Goal: Transaction & Acquisition: Purchase product/service

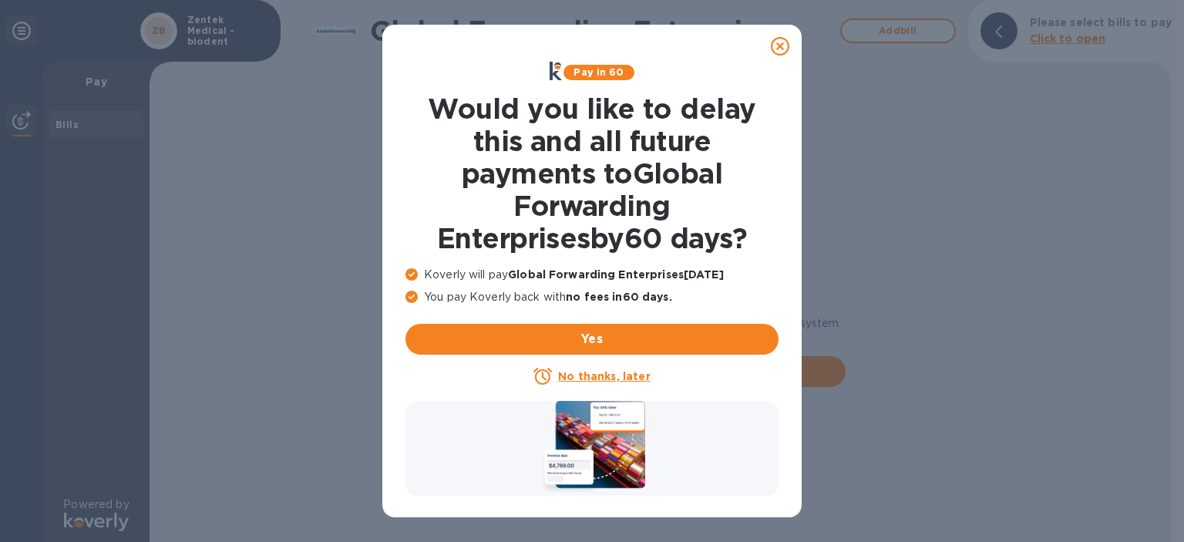
click at [602, 369] on p "No thanks, later" at bounding box center [604, 375] width 92 height 15
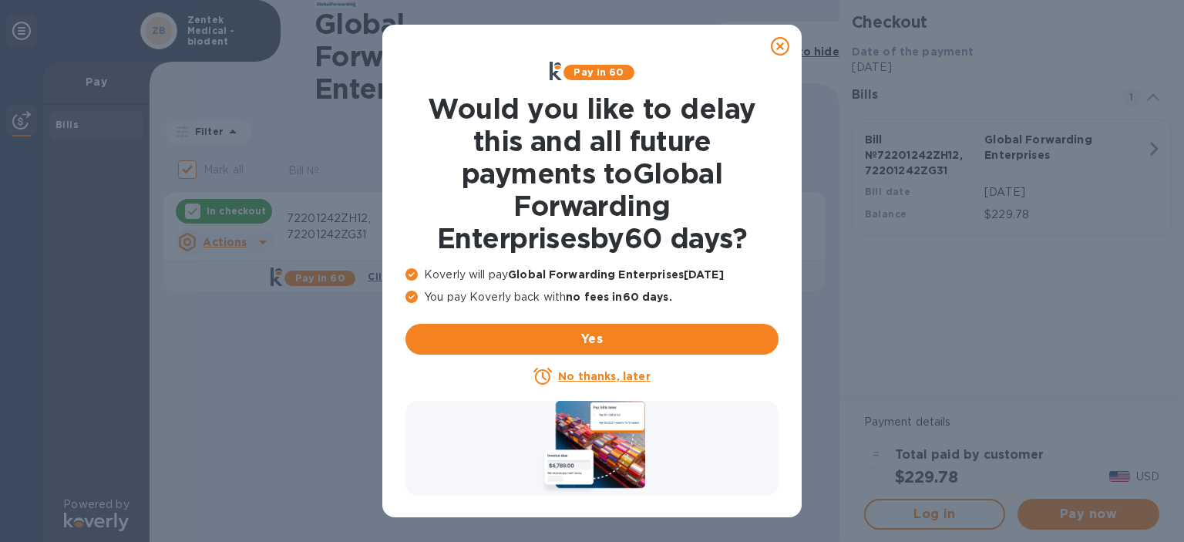
click at [781, 48] on icon at bounding box center [780, 46] width 18 height 18
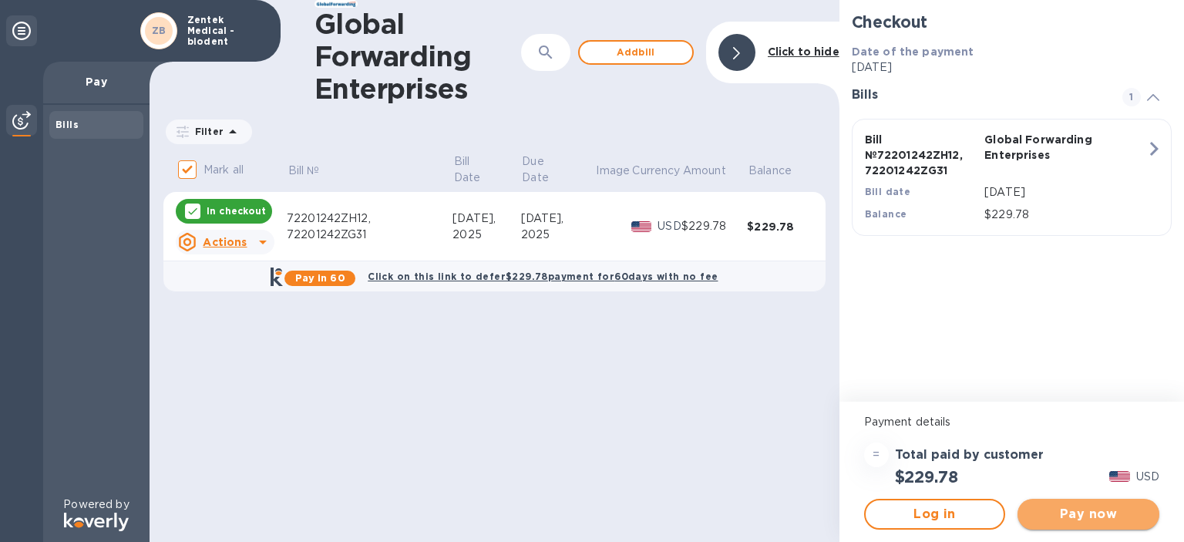
click at [1054, 519] on span "Pay now" at bounding box center [1088, 514] width 117 height 18
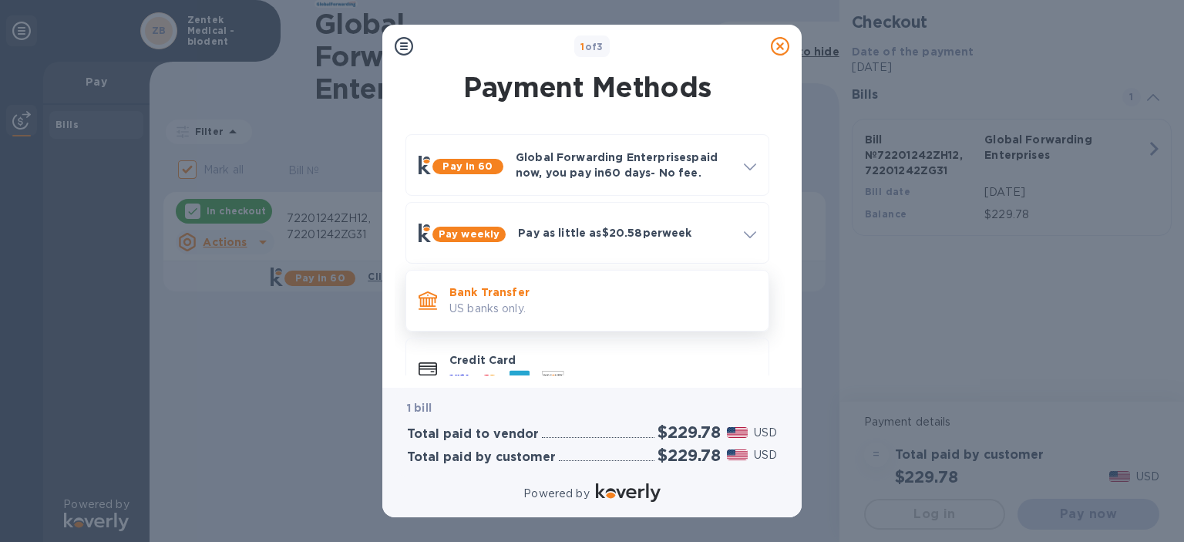
scroll to position [35, 0]
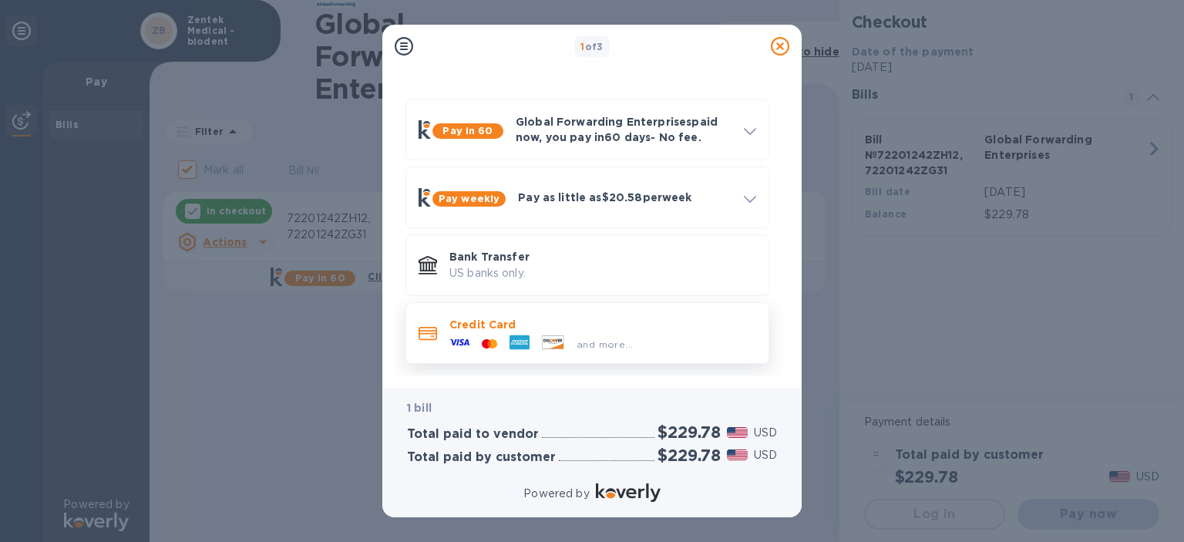
click at [628, 336] on div "and more..." at bounding box center [604, 344] width 69 height 16
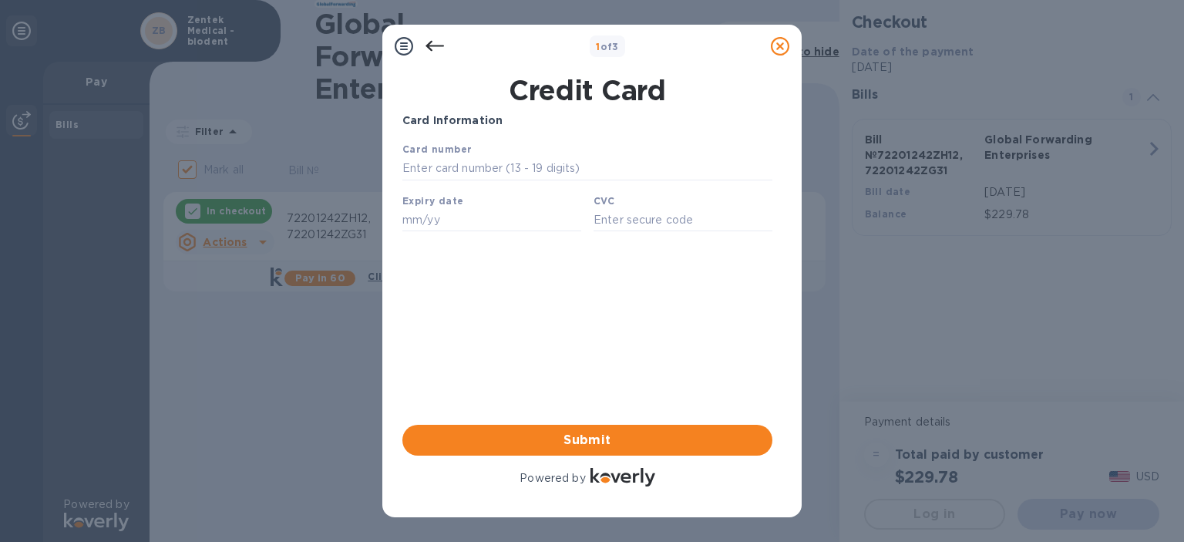
scroll to position [0, 0]
click at [442, 175] on input "text" at bounding box center [587, 168] width 370 height 23
paste input "[CREDIT_CARD_NUMBER]"
type input "[CREDIT_CARD_NUMBER]"
click at [406, 227] on input "text" at bounding box center [491, 219] width 179 height 23
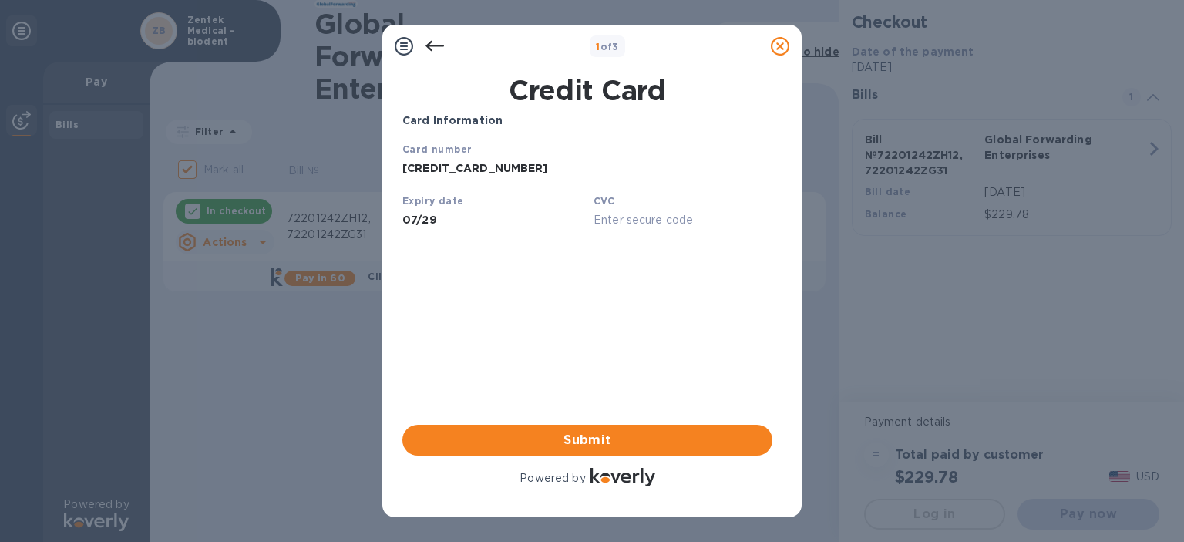
type input "07/29"
click at [618, 220] on input "text" at bounding box center [682, 219] width 179 height 23
type input "490"
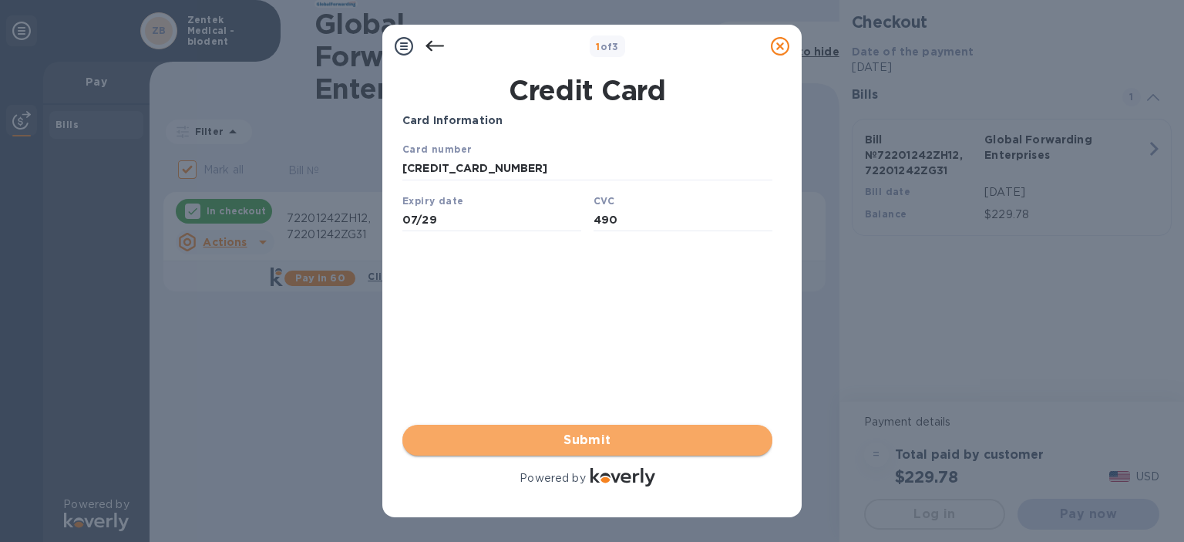
click at [630, 442] on span "Submit" at bounding box center [587, 440] width 345 height 18
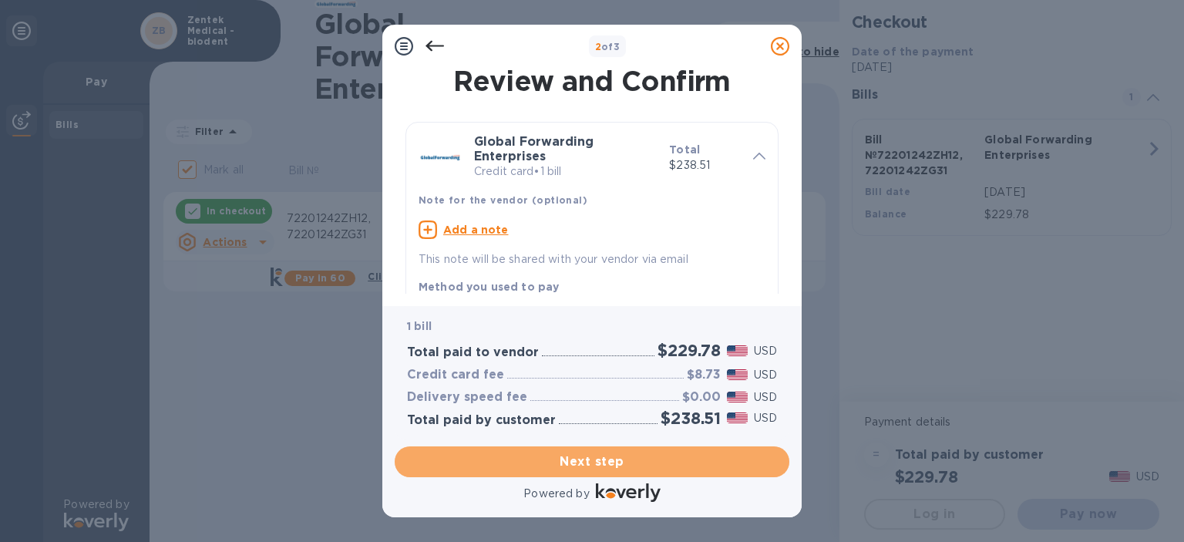
click at [630, 452] on span "Next step" at bounding box center [592, 461] width 370 height 18
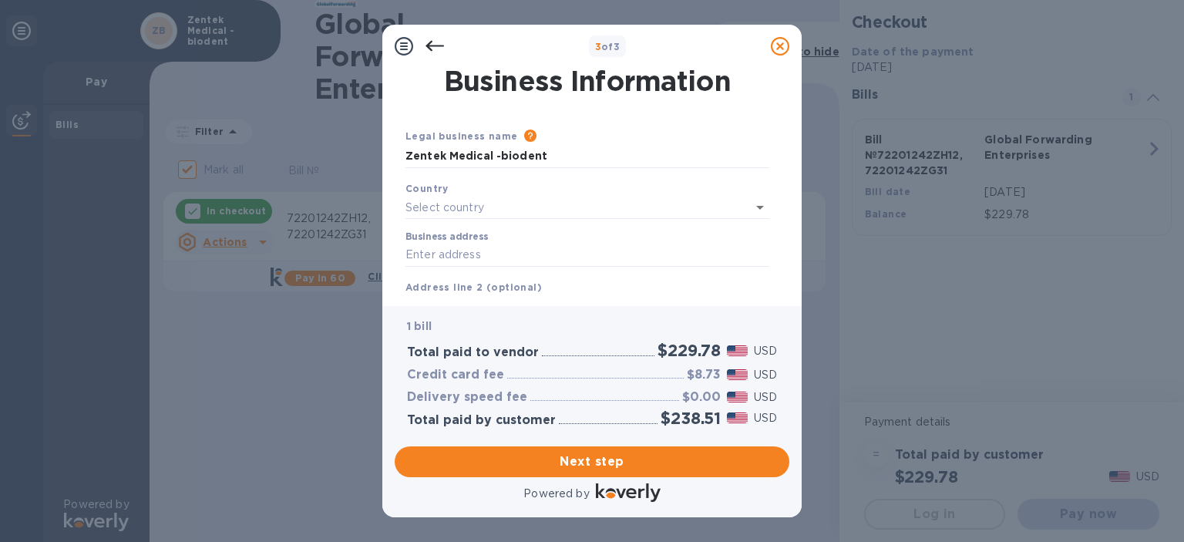
type input "[GEOGRAPHIC_DATA]"
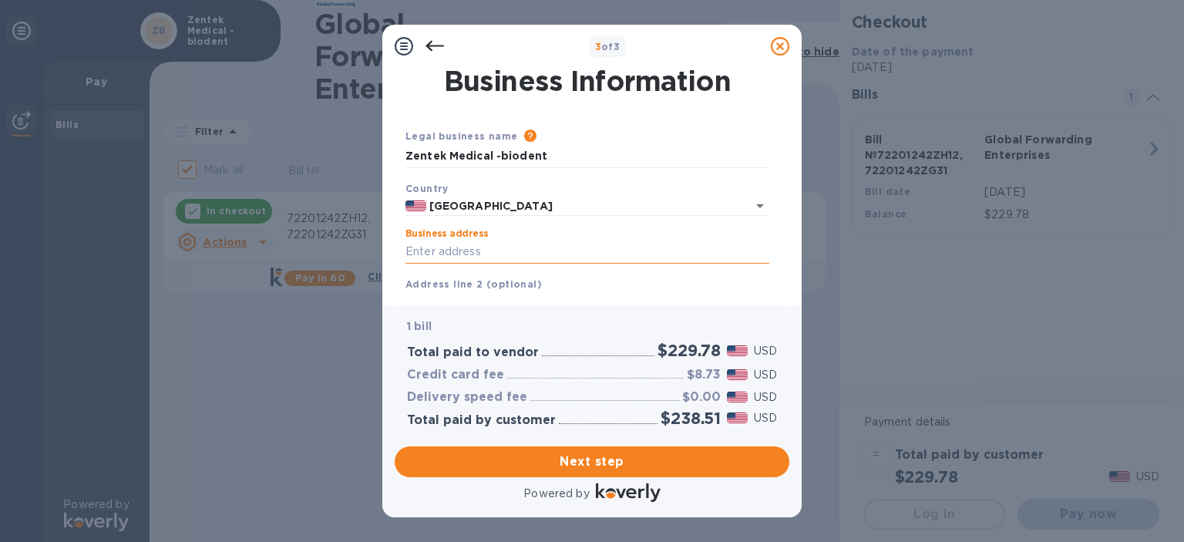
click at [447, 257] on input "Business address" at bounding box center [587, 251] width 364 height 23
paste input "[STREET_ADDRESS][PERSON_NAME]"
type input "[STREET_ADDRESS][PERSON_NAME]"
type input "[GEOGRAPHIC_DATA]"
type input "NJ"
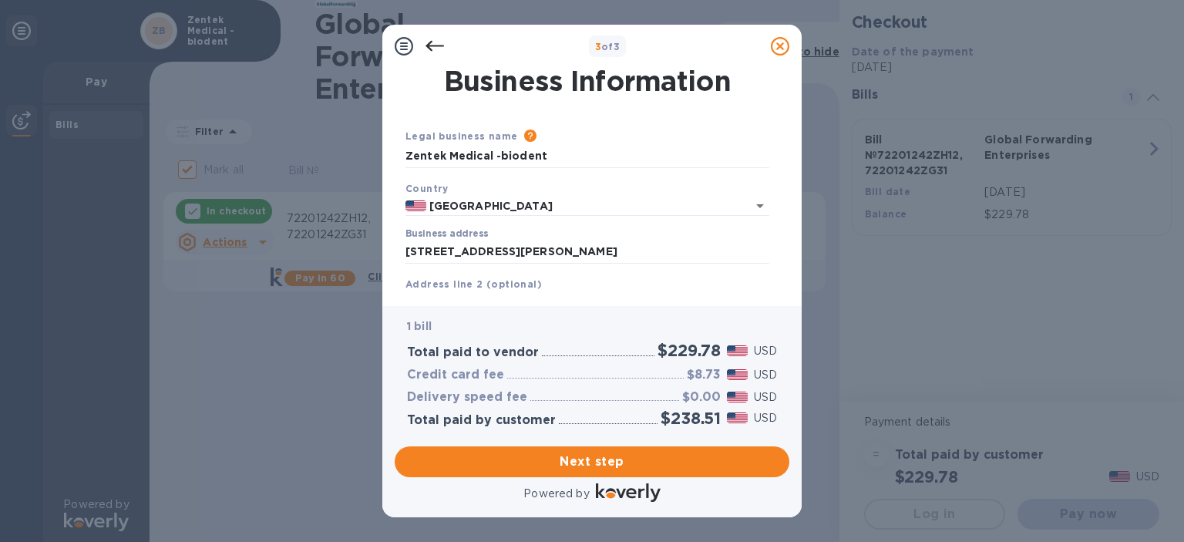
type input "07751"
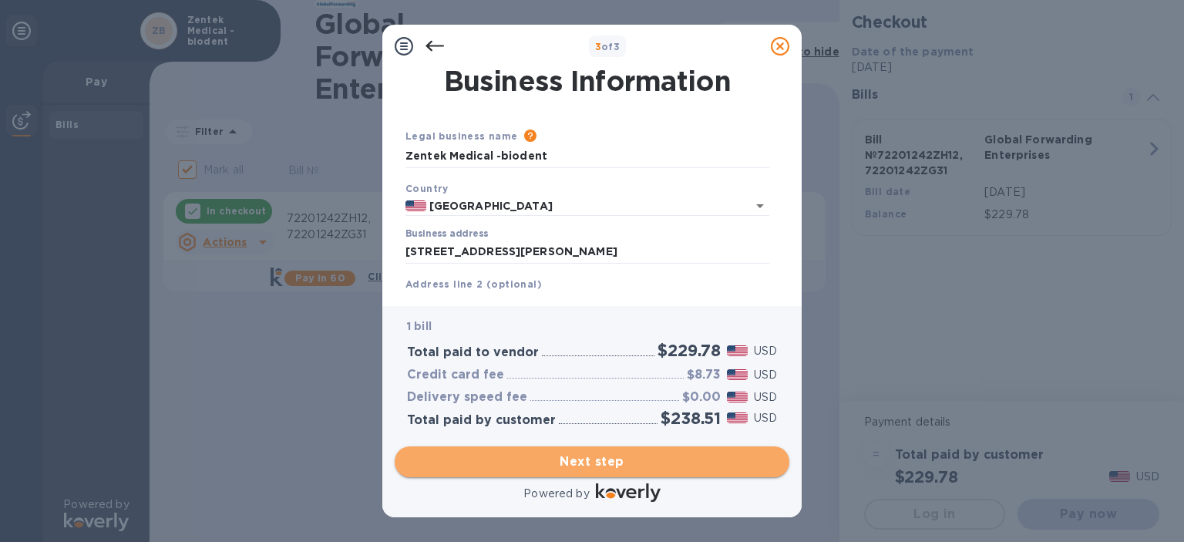
click at [549, 452] on span "Next step" at bounding box center [592, 461] width 370 height 18
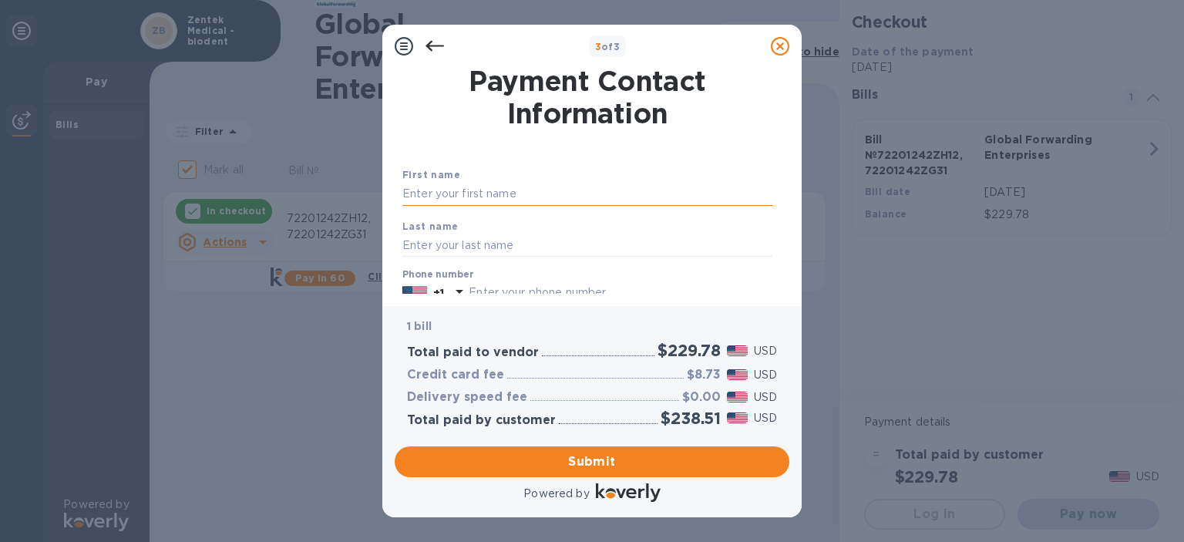
click at [491, 198] on input "text" at bounding box center [587, 194] width 370 height 23
type input "[PERSON_NAME]"
click at [479, 246] on input "text" at bounding box center [587, 244] width 370 height 23
type input "[PERSON_NAME]"
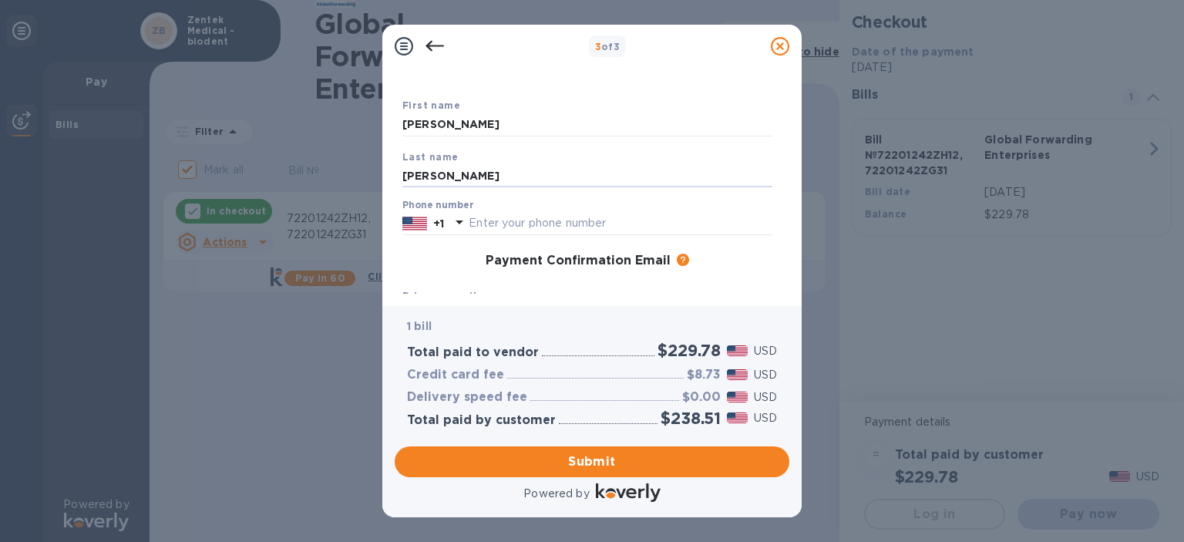
scroll to position [80, 0]
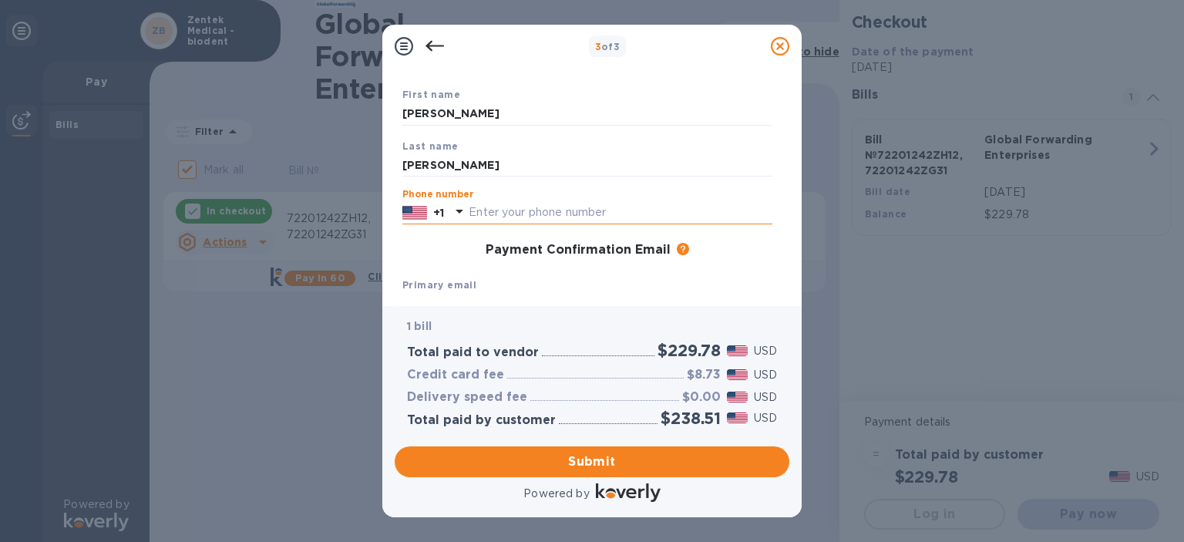
click at [509, 209] on input "text" at bounding box center [621, 212] width 304 height 23
paste input "7322840545"
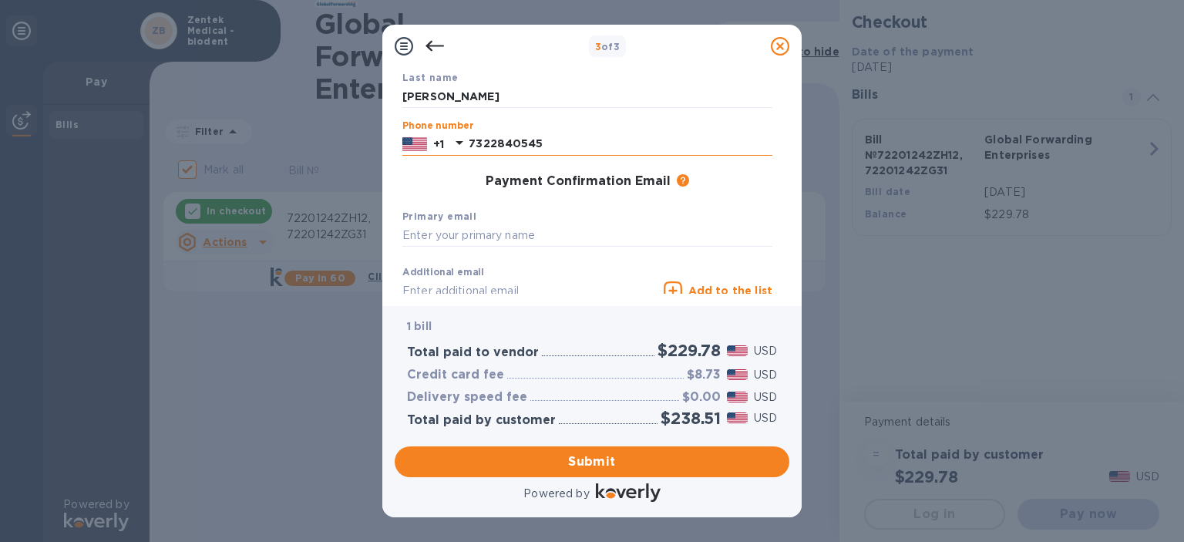
scroll to position [163, 0]
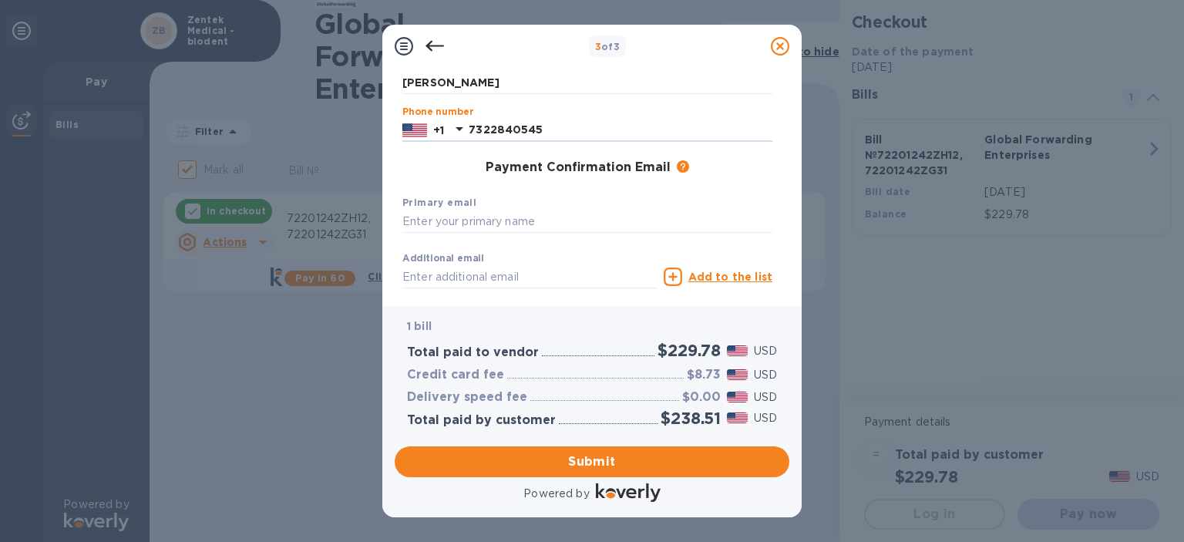
type input "7322840545"
click at [444, 219] on input "text" at bounding box center [587, 221] width 370 height 23
paste input "[EMAIL_ADDRESS][DOMAIN_NAME]"
type input "[EMAIL_ADDRESS][DOMAIN_NAME]"
click at [563, 462] on span "Submit" at bounding box center [592, 461] width 370 height 18
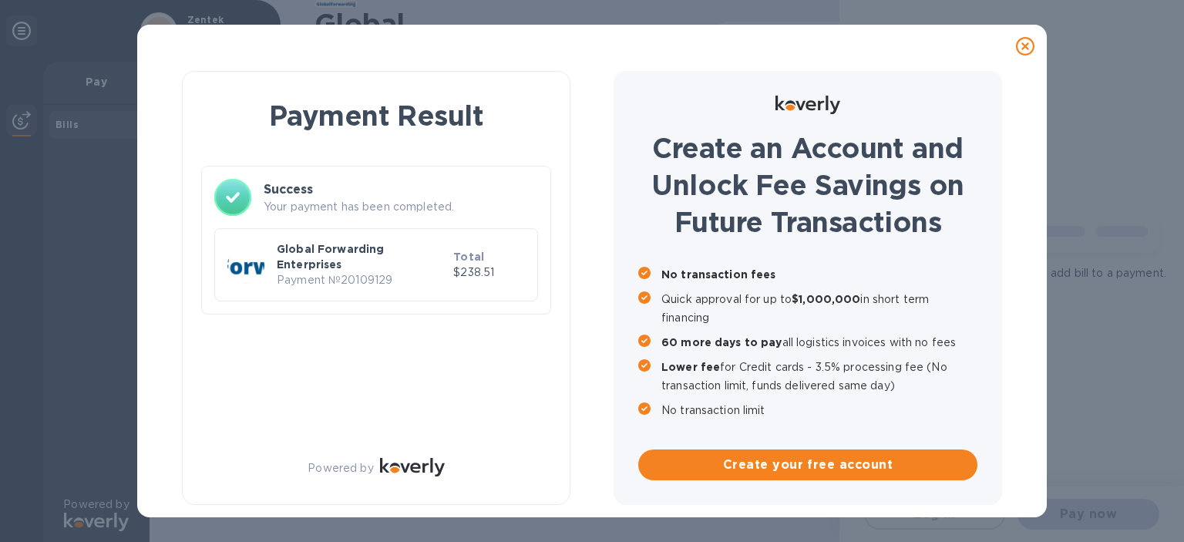
checkbox input "false"
